Goal: Task Accomplishment & Management: Manage account settings

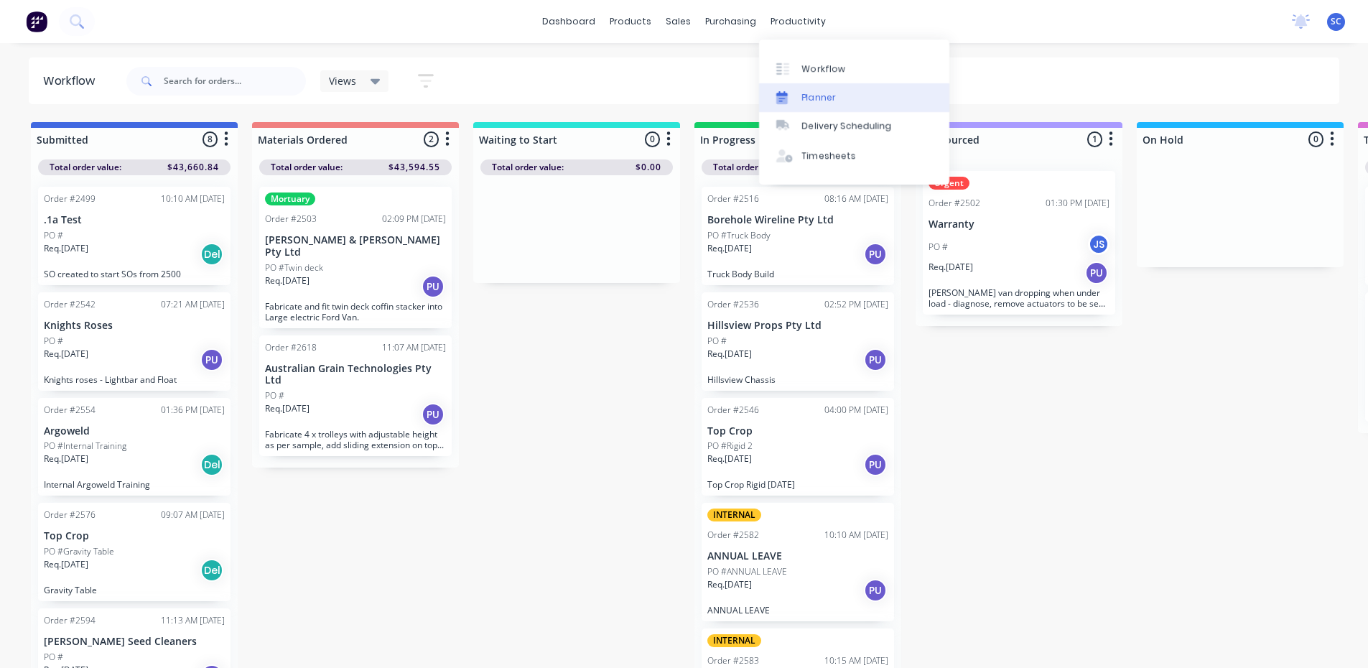
click at [815, 92] on div "Planner" at bounding box center [819, 97] width 34 height 13
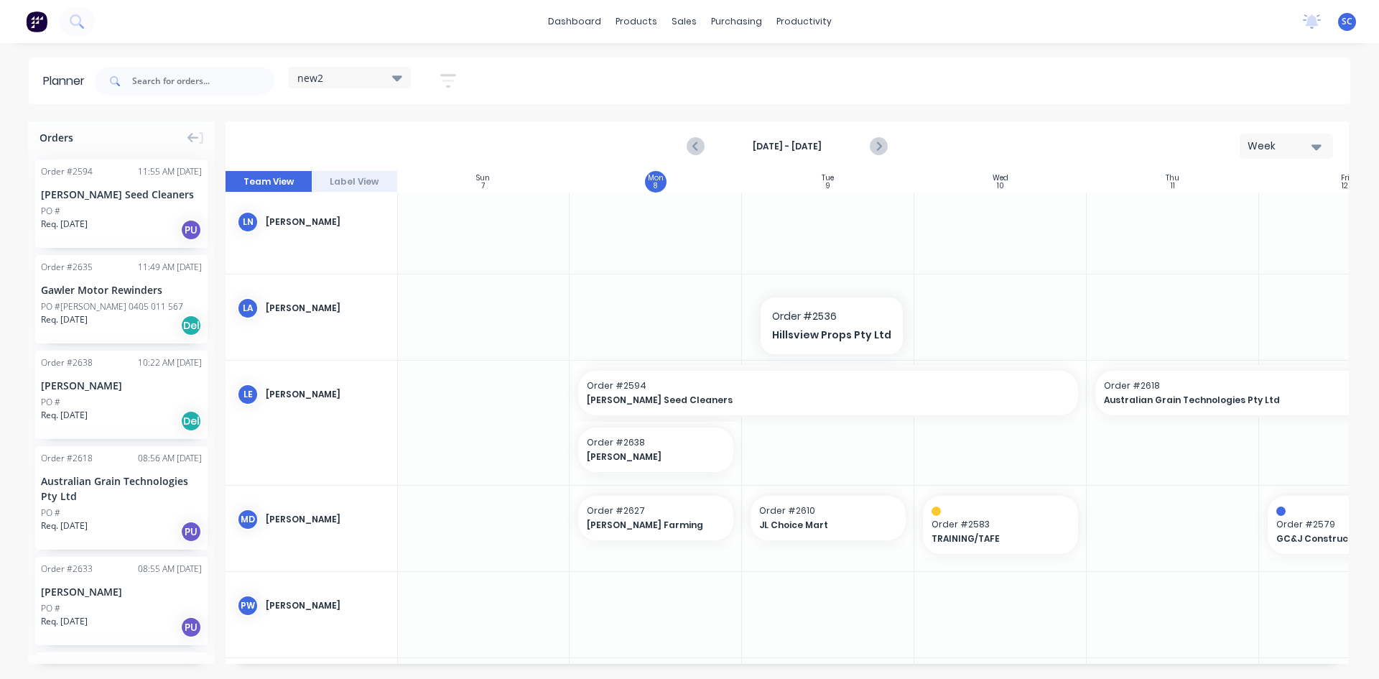
scroll to position [359, 1]
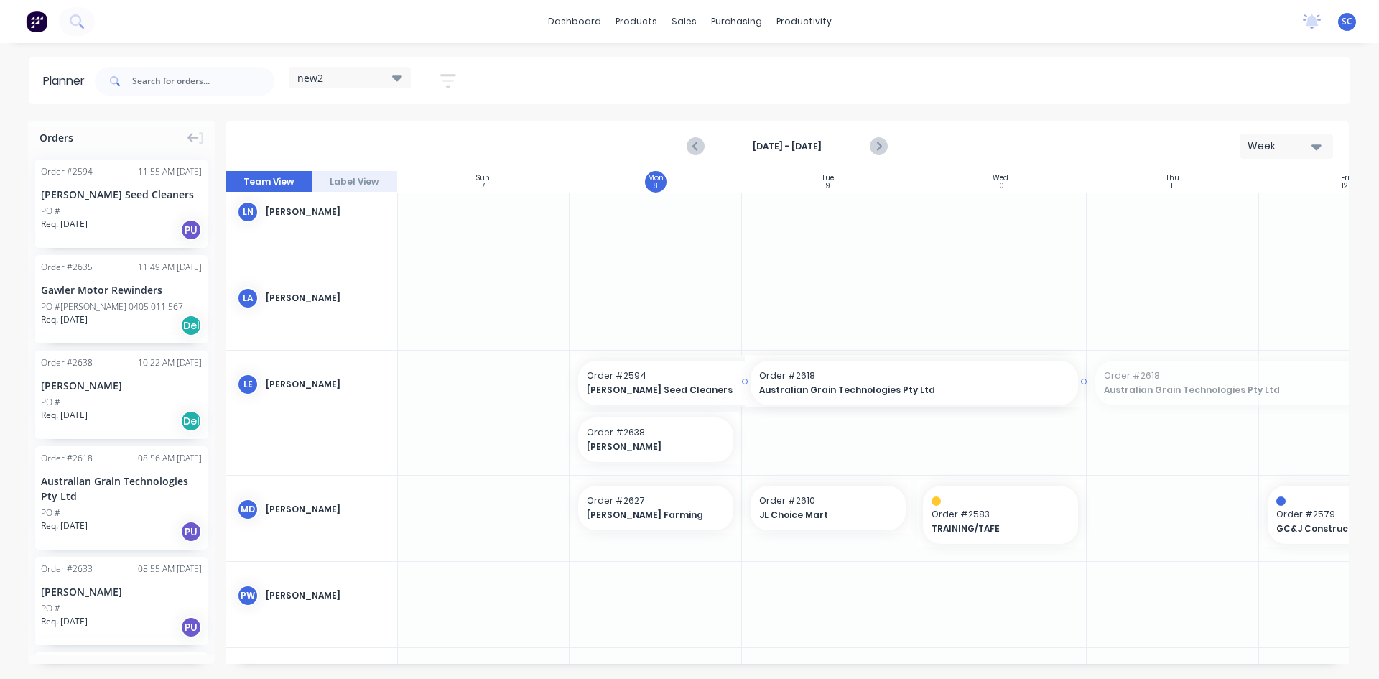
drag, startPoint x: 1121, startPoint y: 380, endPoint x: 840, endPoint y: 408, distance: 282.2
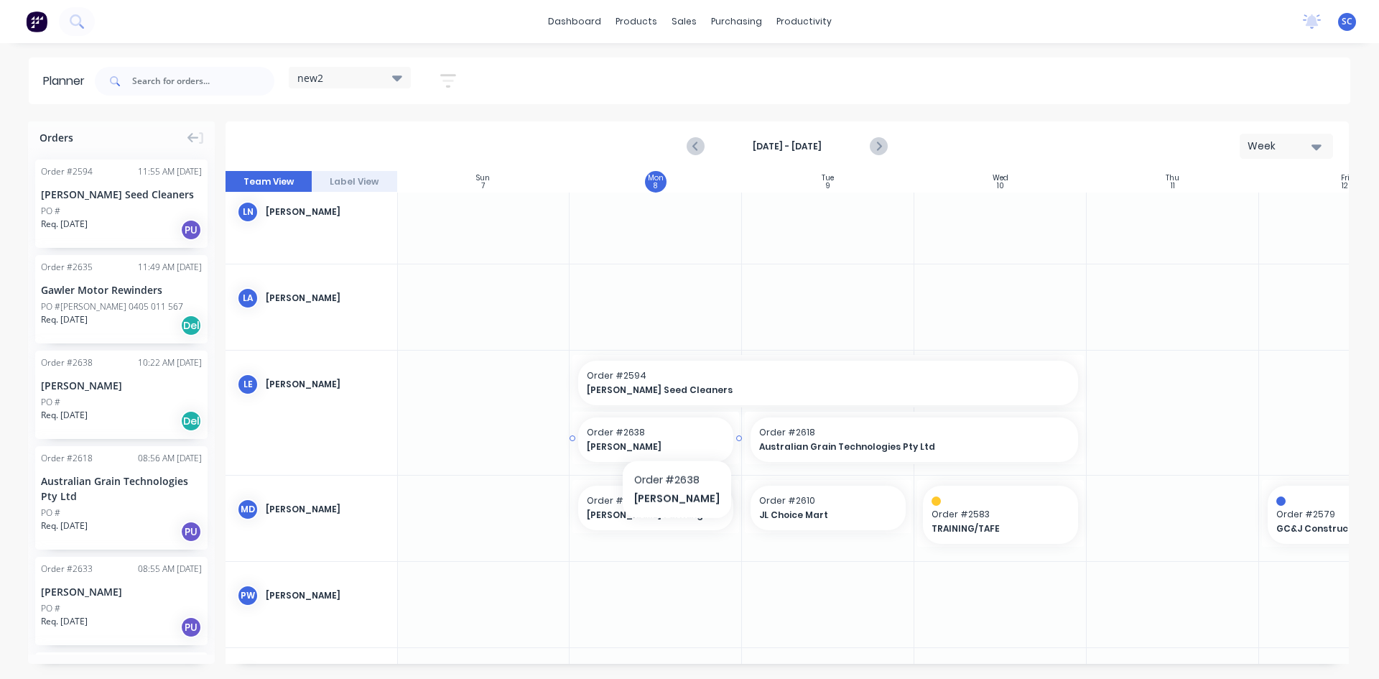
click at [677, 435] on span "Order # 2638" at bounding box center [656, 432] width 138 height 13
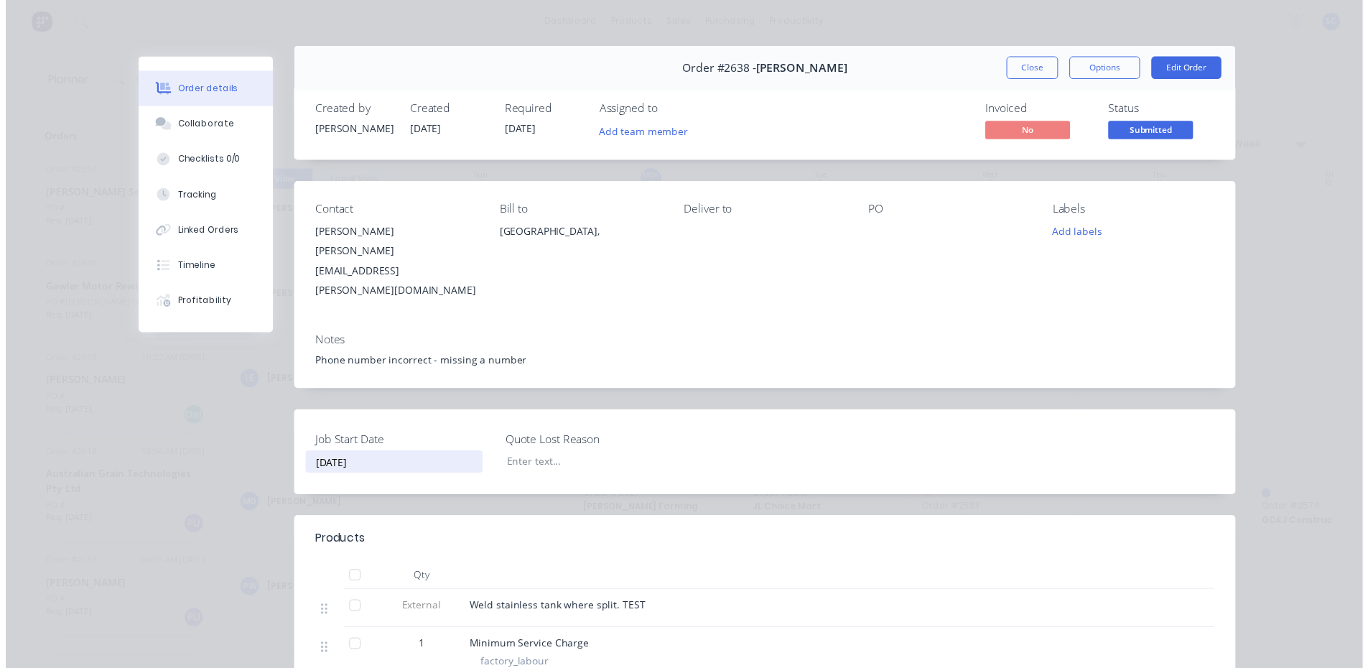
scroll to position [0, 0]
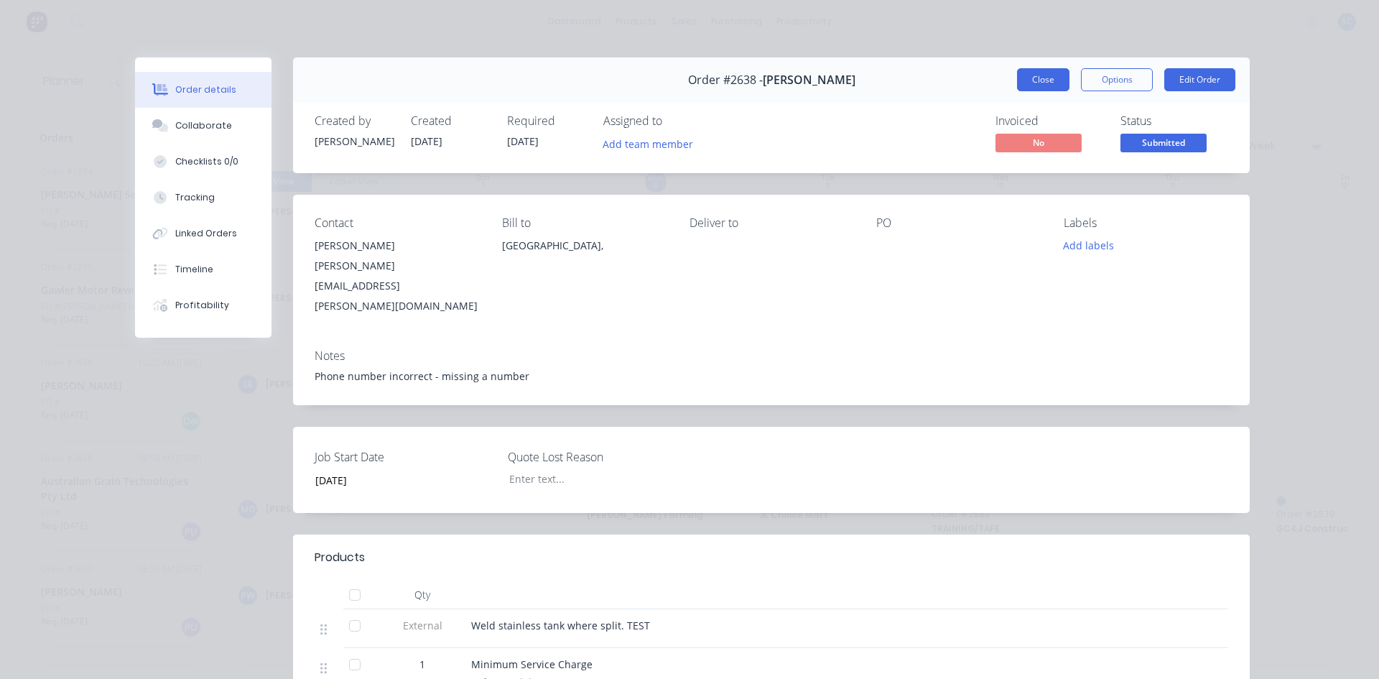
click at [1028, 79] on button "Close" at bounding box center [1043, 79] width 52 height 23
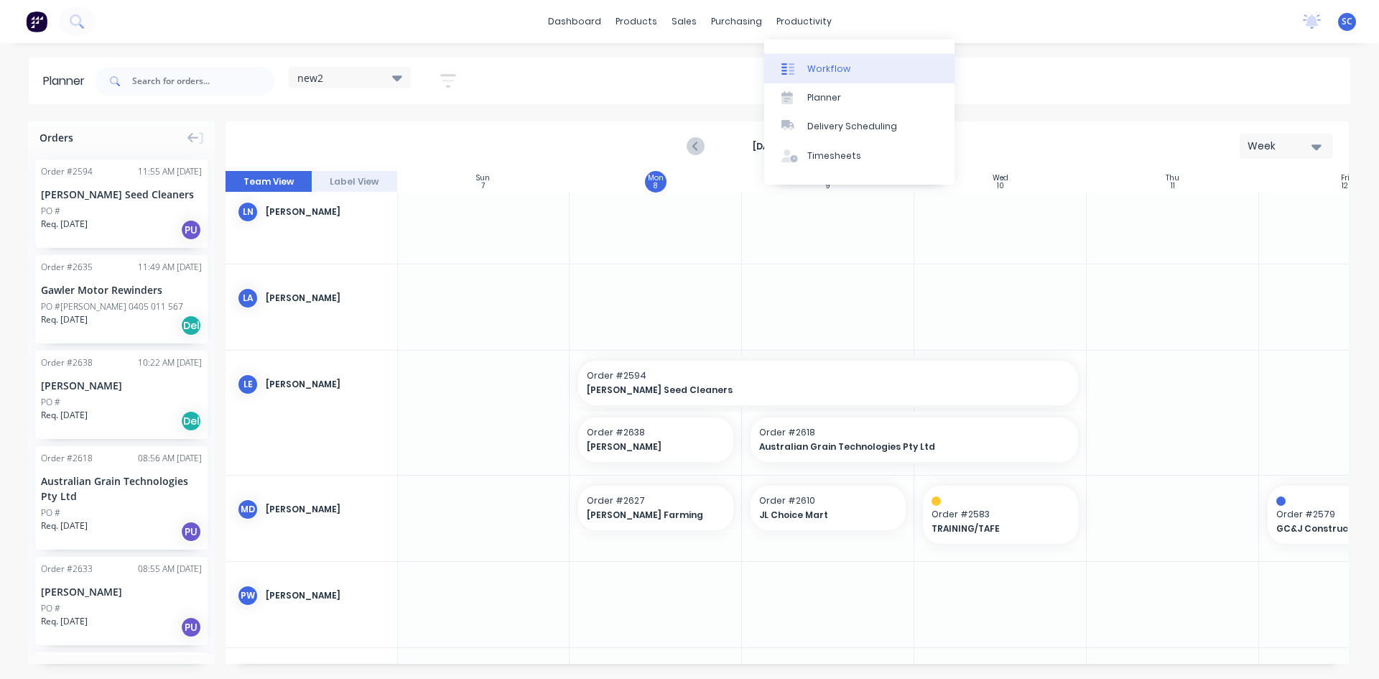
click at [813, 67] on div "Workflow" at bounding box center [828, 68] width 43 height 13
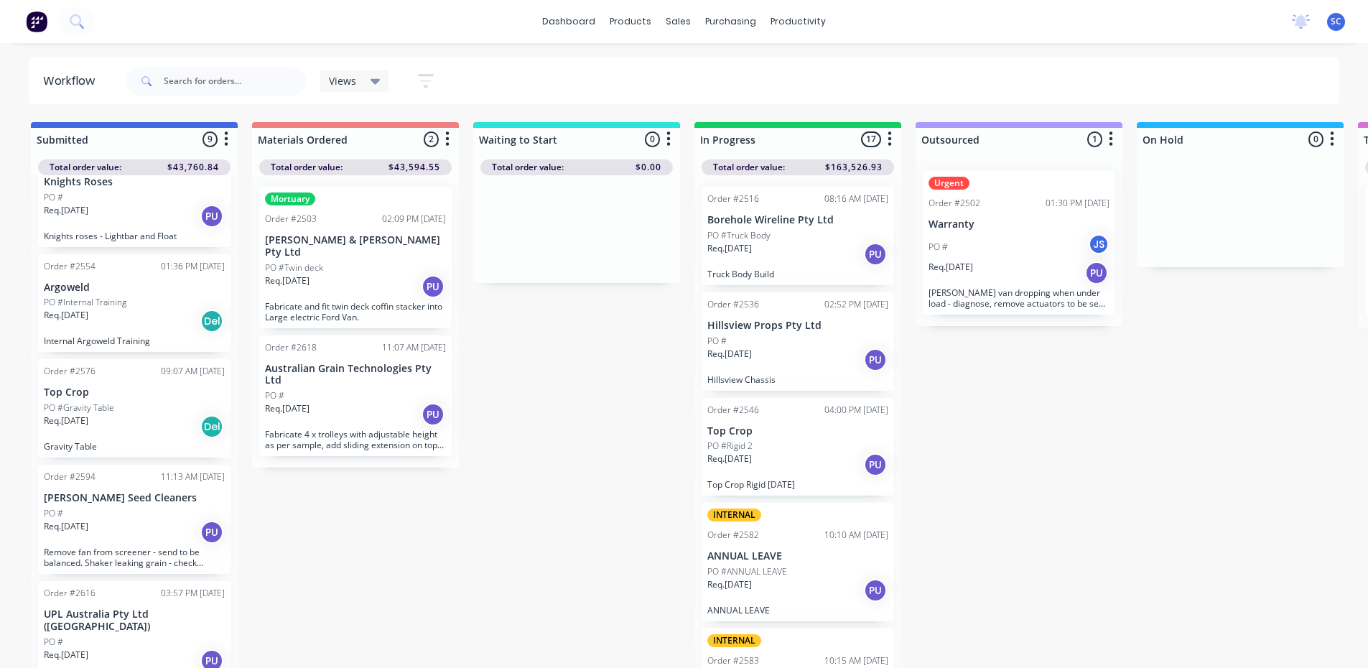
scroll to position [215, 0]
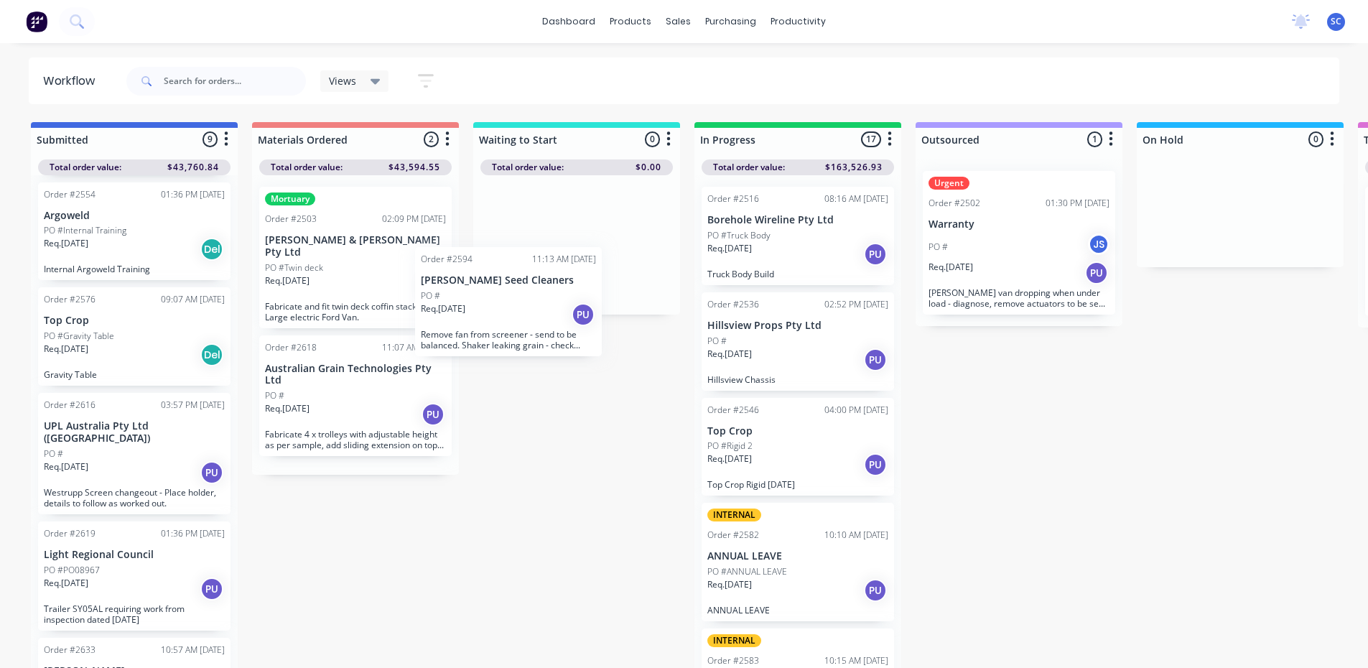
drag, startPoint x: 90, startPoint y: 457, endPoint x: 473, endPoint y: 311, distance: 409.6
click at [473, 311] on div "Submitted 9 Sort By Created date Required date Order number Customer name Most …" at bounding box center [1186, 396] width 2395 height 549
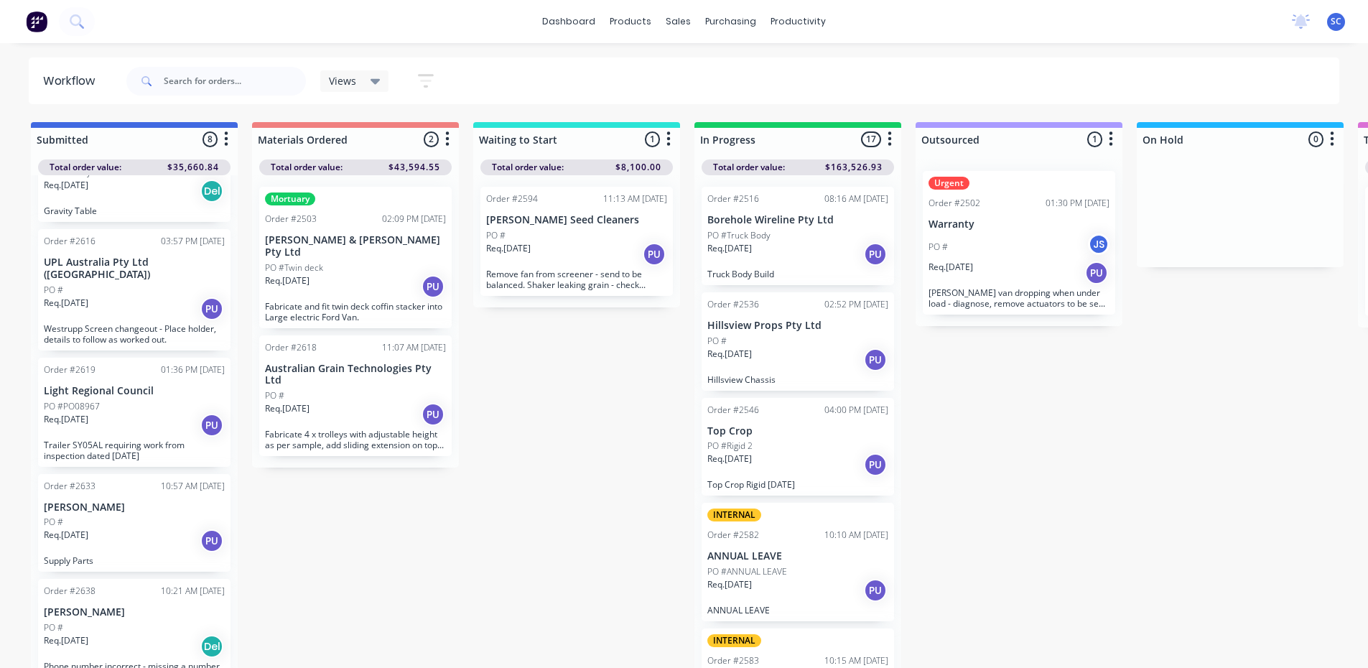
scroll to position [385, 0]
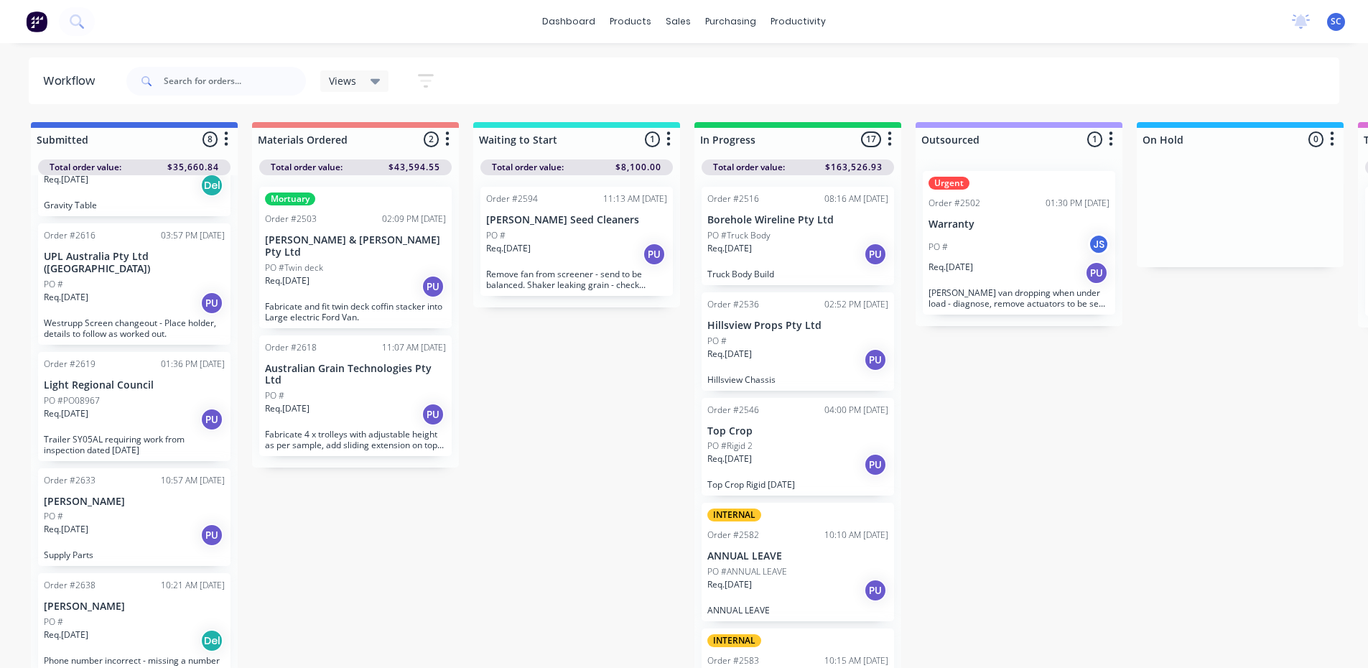
click at [128, 628] on div "Req. [DATE] Del" at bounding box center [134, 640] width 181 height 24
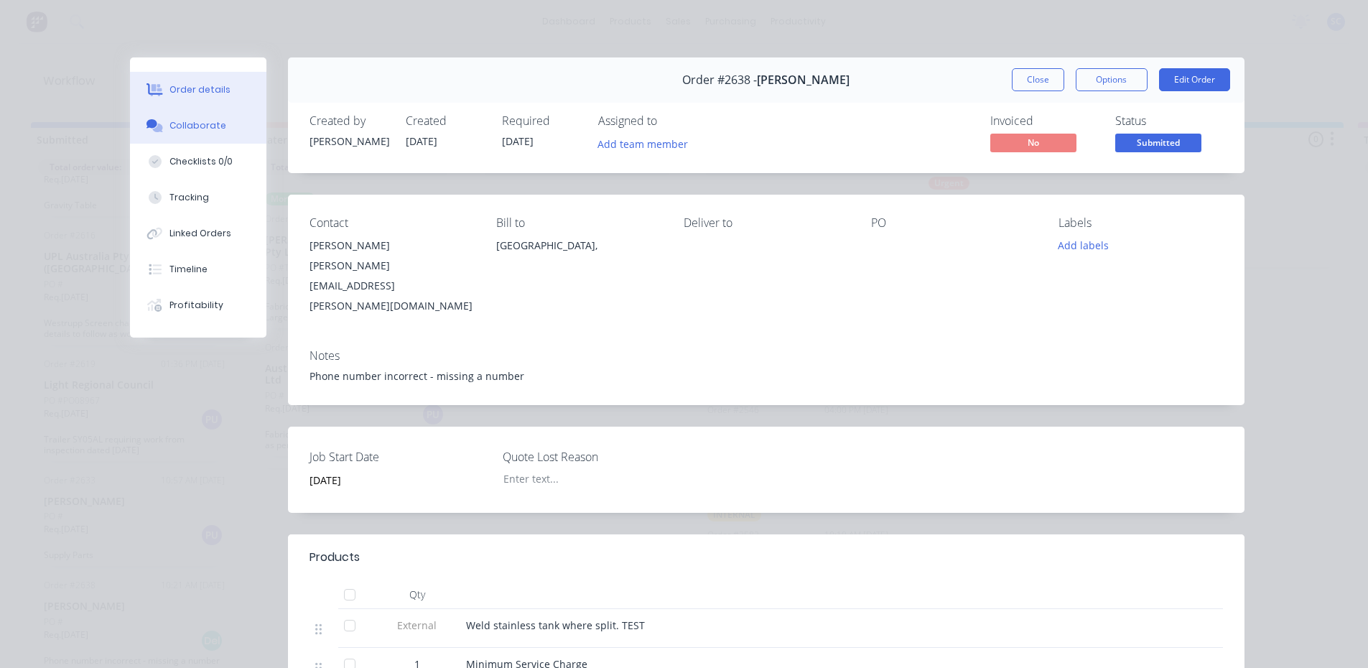
click at [234, 129] on button "Collaborate" at bounding box center [198, 126] width 136 height 36
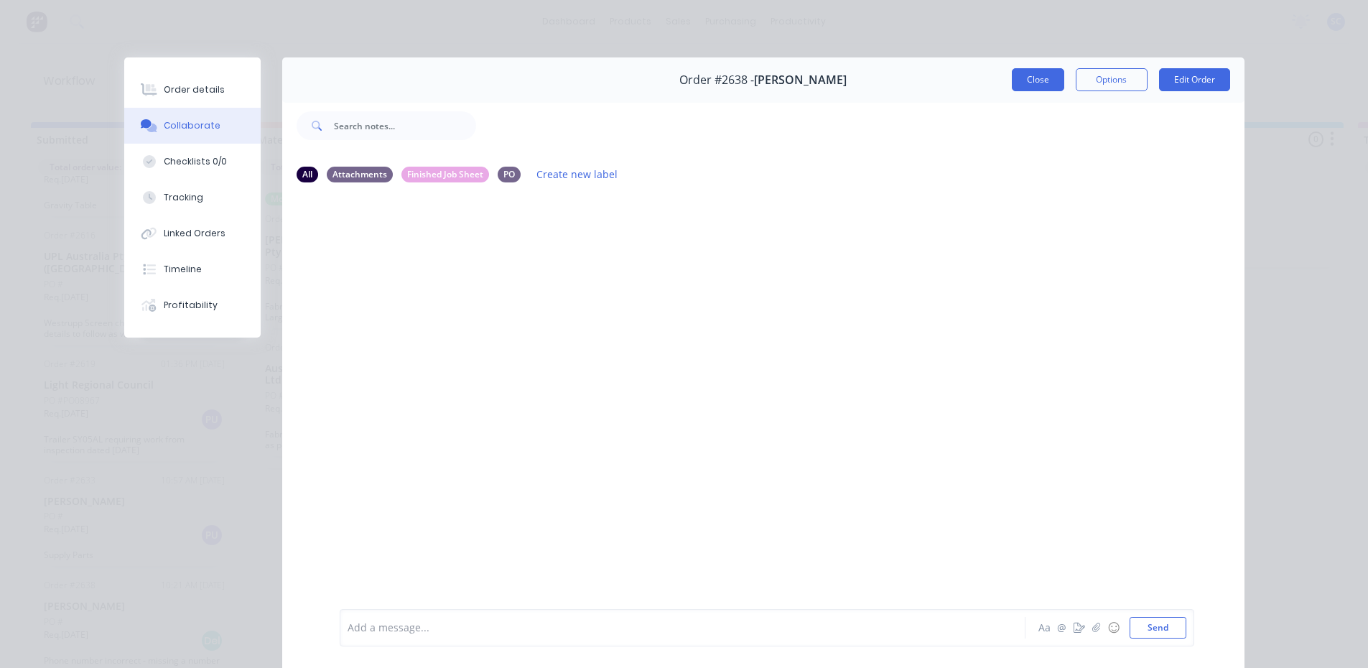
click at [1014, 80] on button "Close" at bounding box center [1038, 79] width 52 height 23
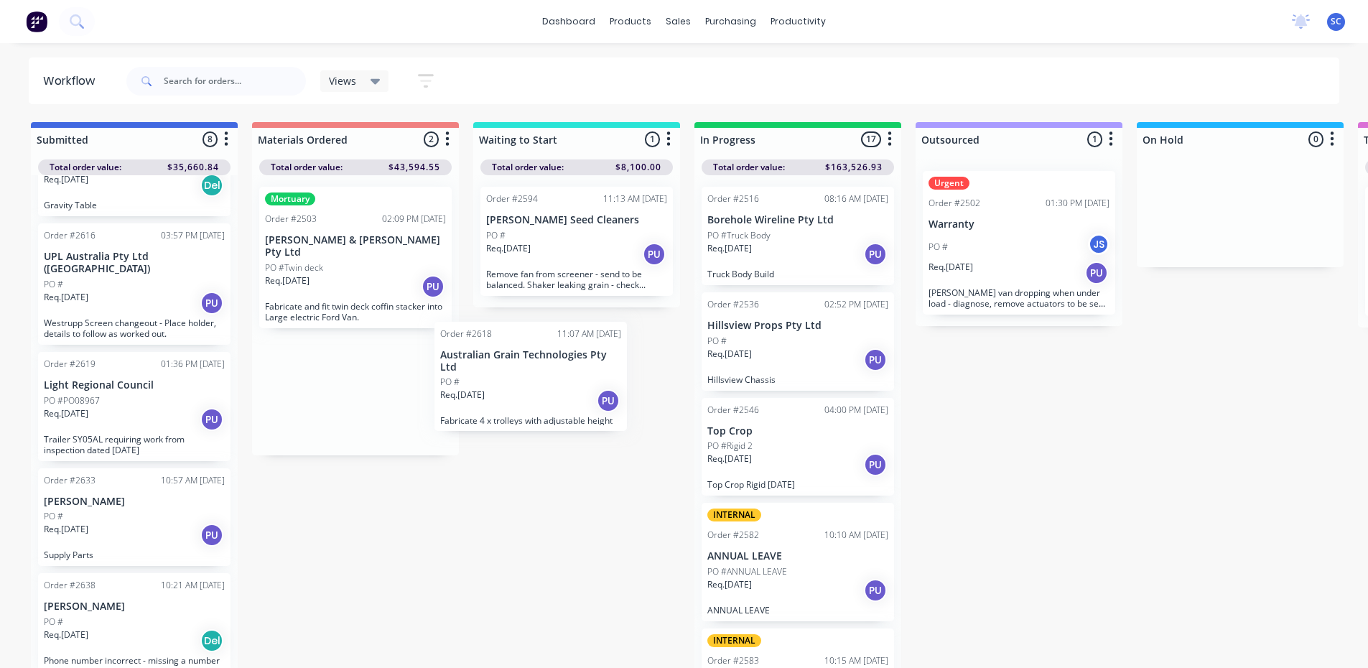
drag, startPoint x: 328, startPoint y: 358, endPoint x: 506, endPoint y: 357, distance: 178.8
click at [506, 357] on div "Submitted 8 Sort By Created date Required date Order number Customer name Most …" at bounding box center [1186, 396] width 2395 height 549
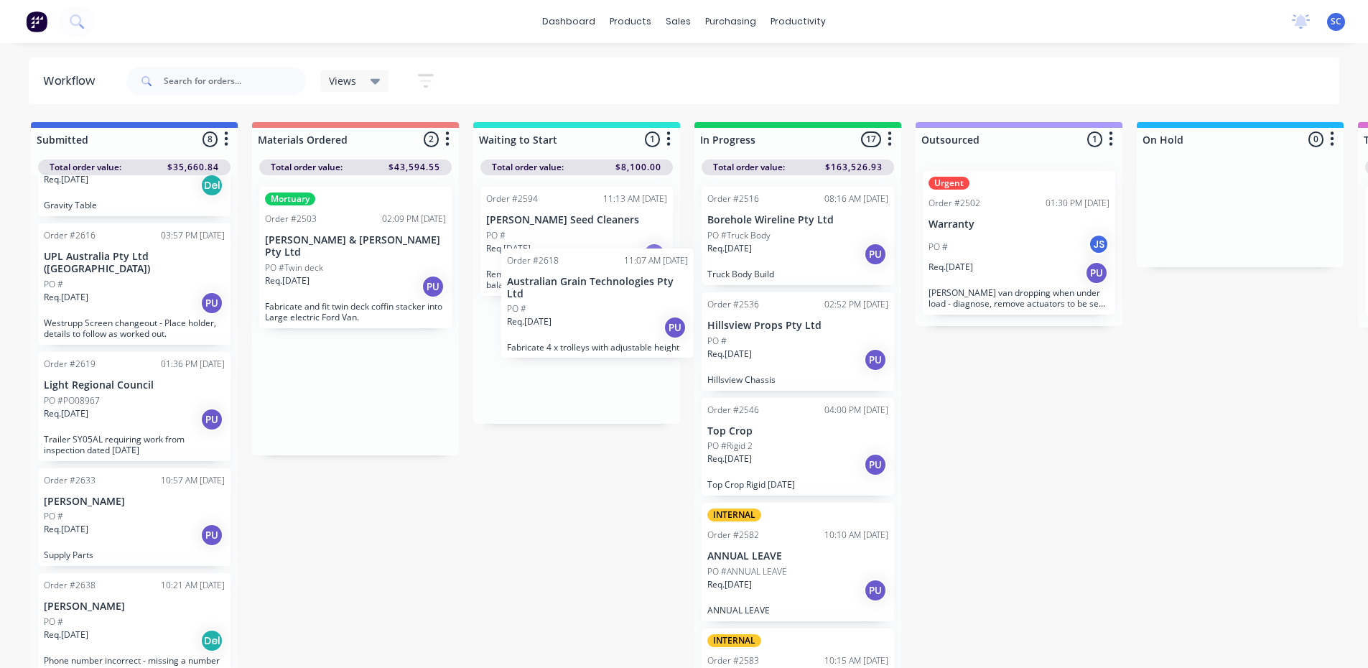
drag, startPoint x: 358, startPoint y: 364, endPoint x: 603, endPoint y: 289, distance: 256.0
click at [604, 289] on div "Submitted 8 Sort By Created date Required date Order number Customer name Most …" at bounding box center [1186, 396] width 2395 height 549
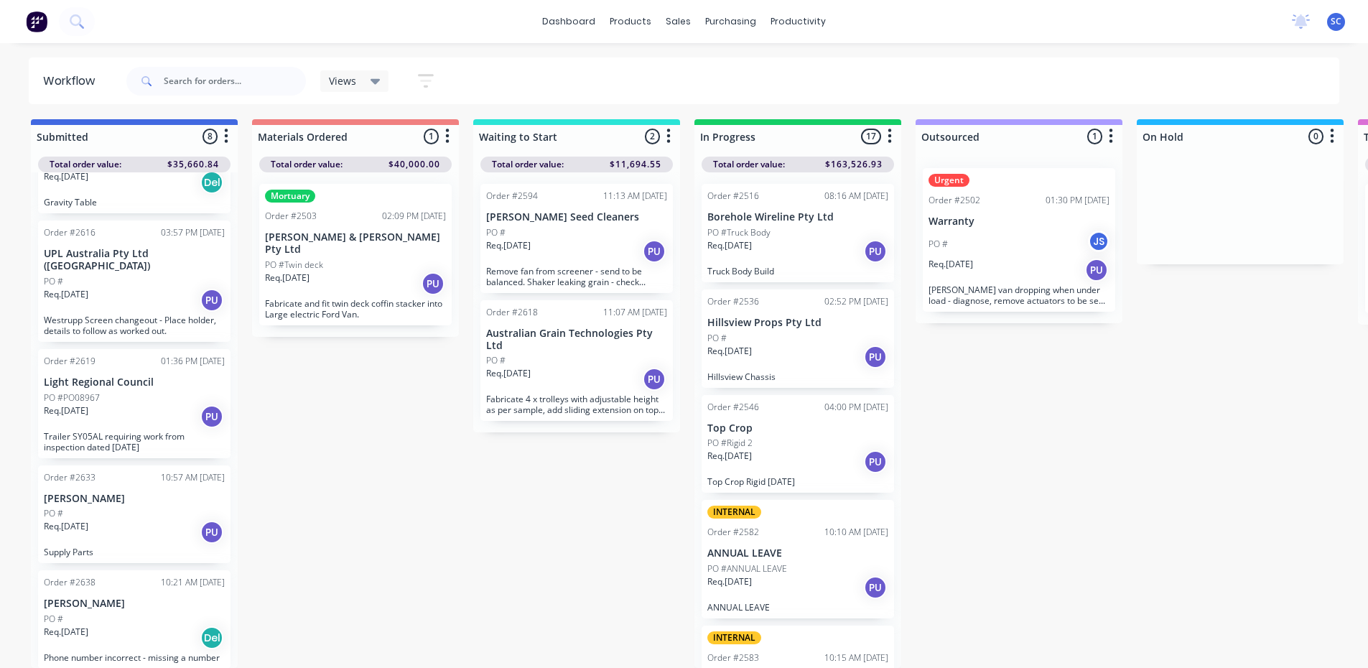
scroll to position [14, 0]
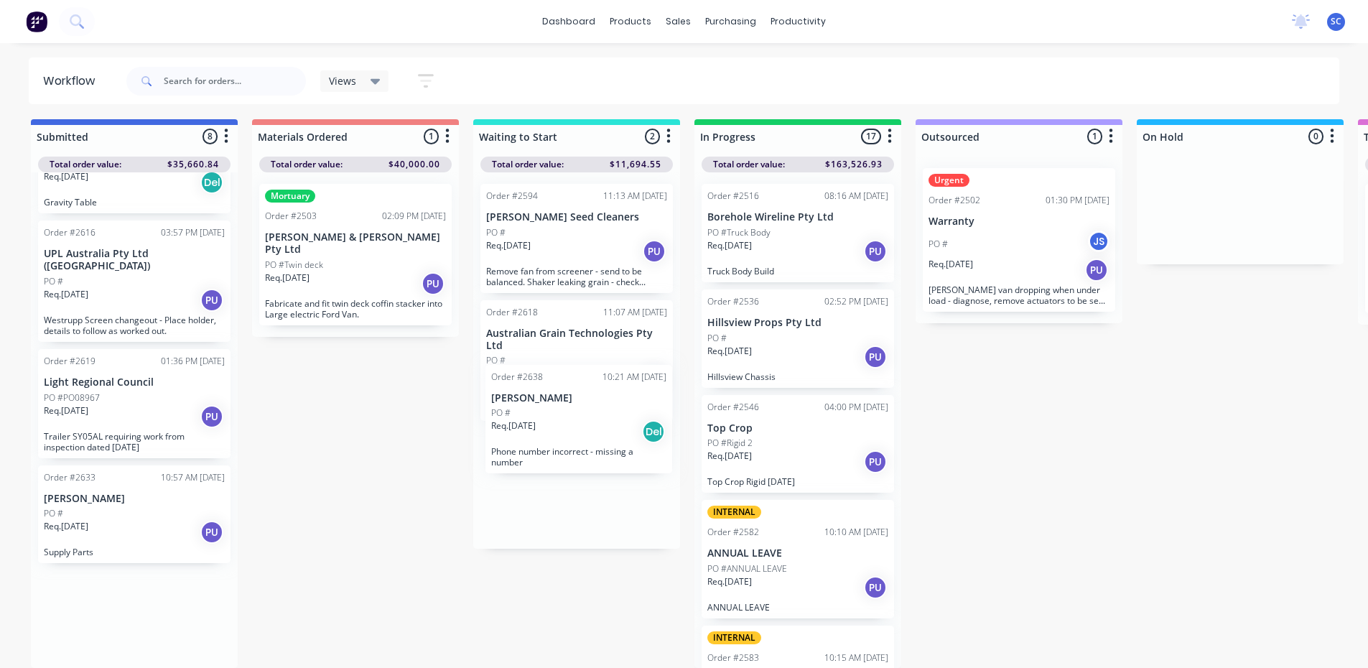
drag, startPoint x: 116, startPoint y: 615, endPoint x: 568, endPoint y: 432, distance: 487.5
click at [568, 432] on div "Submitted 8 Sort By Created date Required date Order number Customer name Most …" at bounding box center [1186, 393] width 2395 height 549
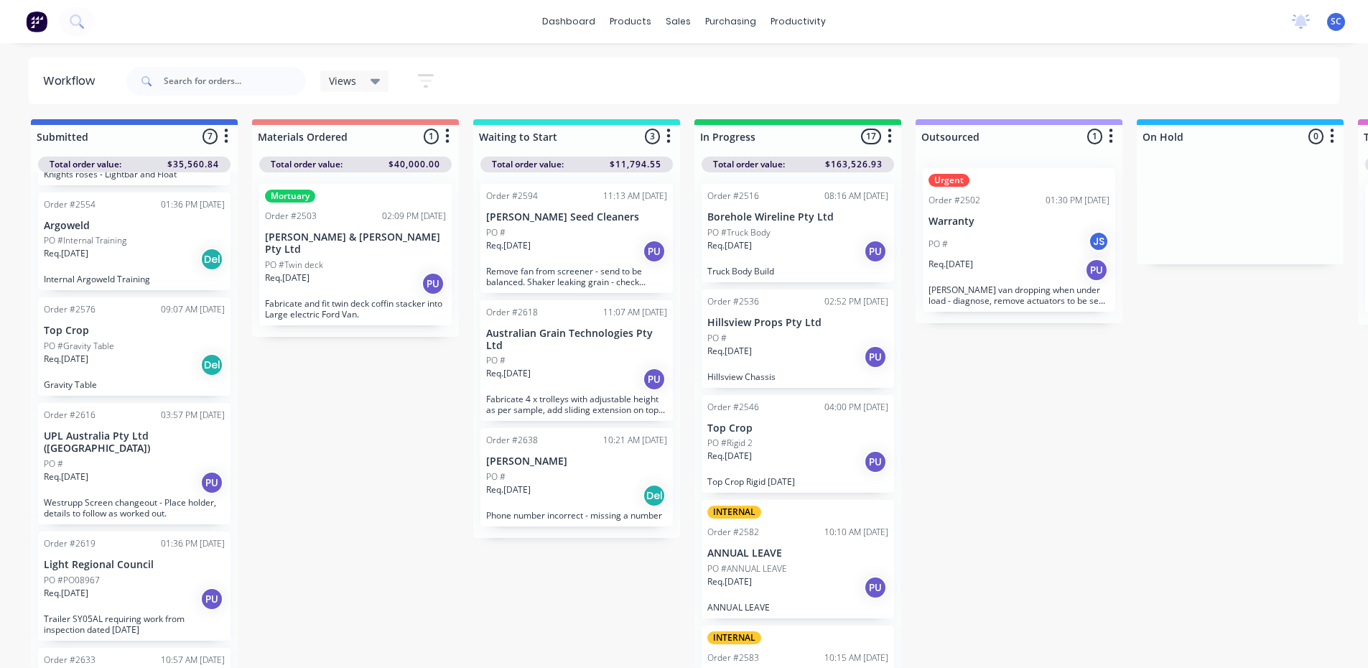
scroll to position [269, 0]
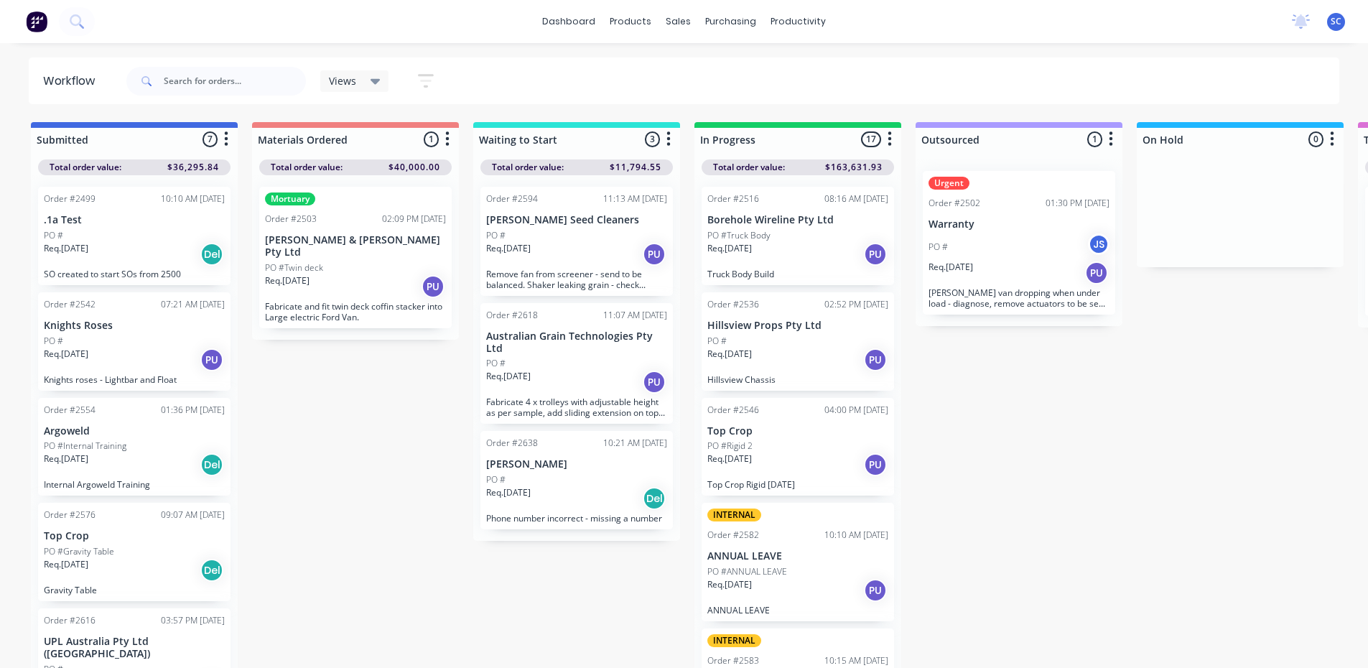
click at [389, 583] on div "Submitted 7 Sort By Created date Required date Order number Customer name Most …" at bounding box center [1186, 396] width 2395 height 549
